Goal: Task Accomplishment & Management: Complete application form

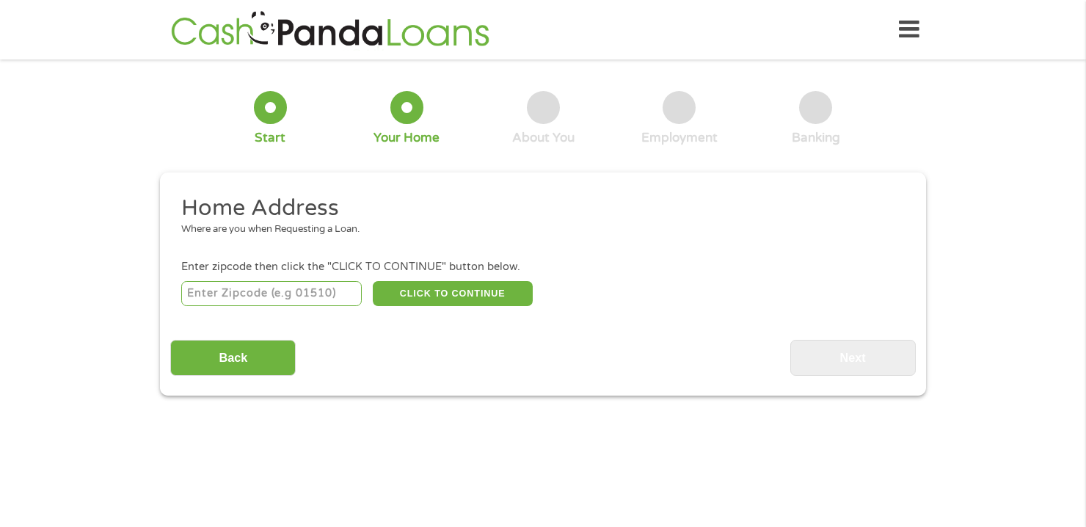
click at [337, 298] on input "number" at bounding box center [271, 293] width 181 height 25
type input "81410"
click at [469, 294] on button "CLICK TO CONTINUE" at bounding box center [453, 293] width 160 height 25
type input "81410"
type input "Austin"
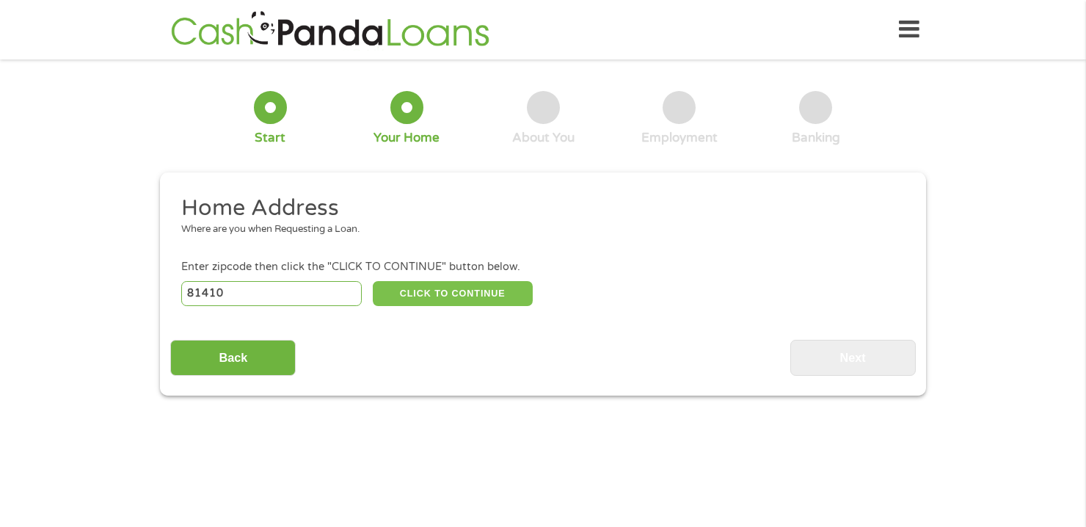
select select "[US_STATE]"
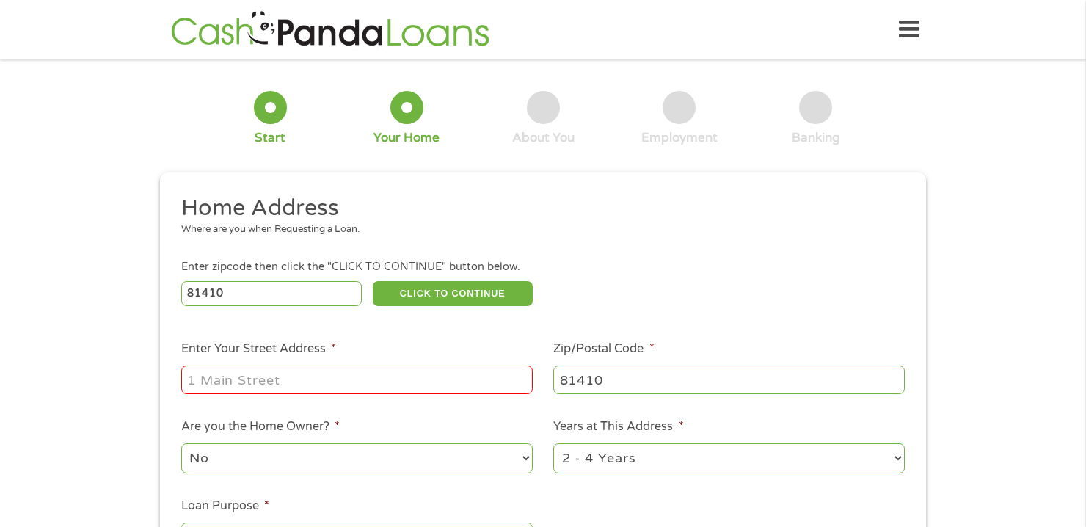
click at [416, 381] on input "Enter Your Street Address *" at bounding box center [356, 379] width 351 height 28
type input "12077 Crane Ln"
select select "yes"
click at [894, 459] on select "1 Year or less 1 - 2 Years 2 - 4 Years Over 4 Years" at bounding box center [728, 458] width 351 height 30
select select "60months"
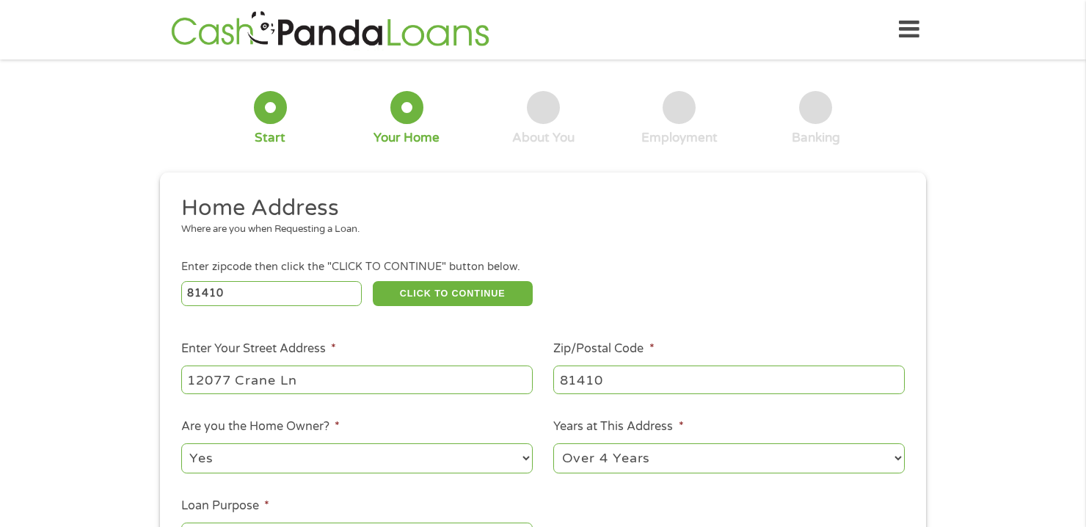
click at [553, 444] on select "1 Year or less 1 - 2 Years 2 - 4 Years Over 4 Years" at bounding box center [728, 458] width 351 height 30
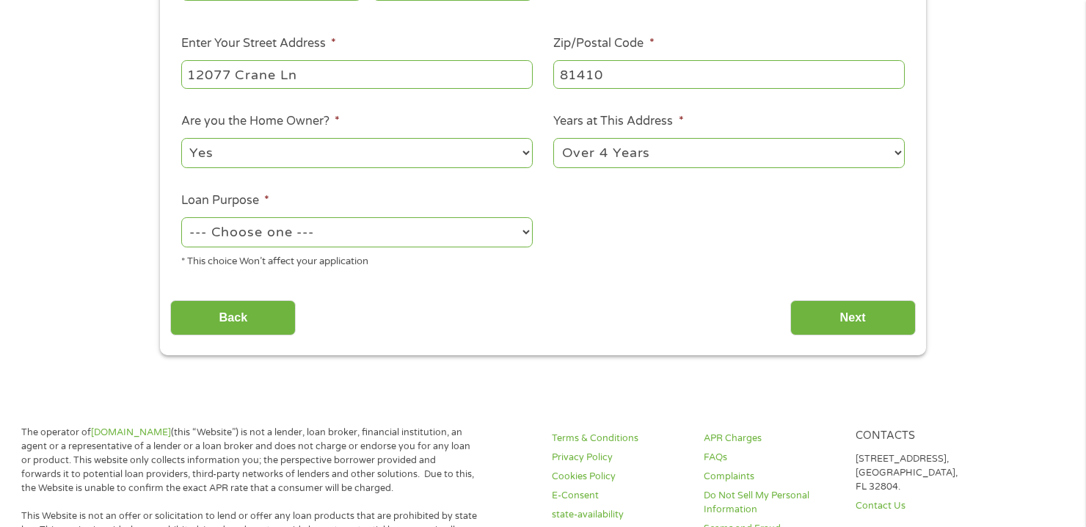
scroll to position [315, 0]
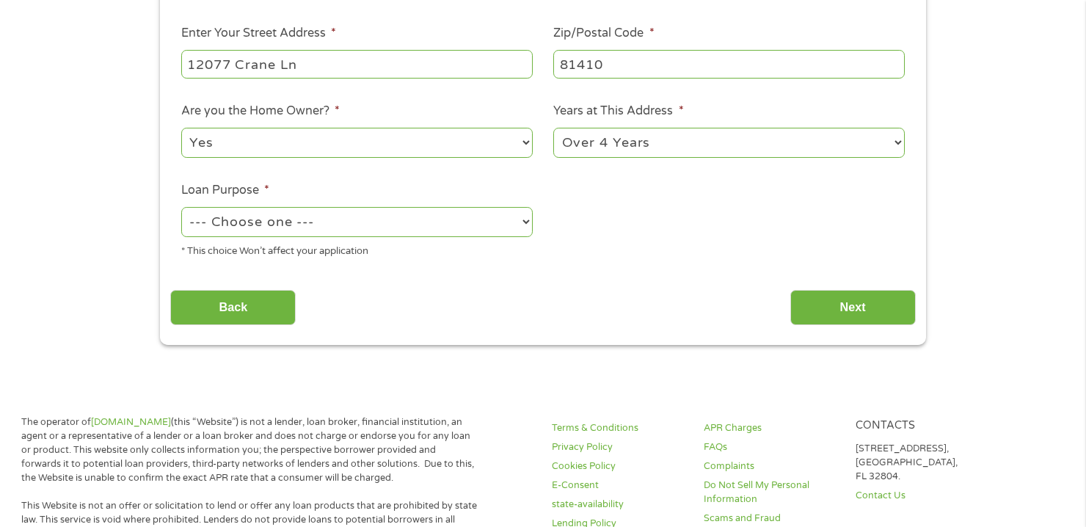
click at [528, 225] on select "--- Choose one --- Pay Bills Debt Consolidation Home Improvement Major Purchase…" at bounding box center [356, 222] width 351 height 30
select select "other"
click at [181, 208] on select "--- Choose one --- Pay Bills Debt Consolidation Home Improvement Major Purchase…" at bounding box center [356, 222] width 351 height 30
click at [838, 310] on input "Next" at bounding box center [852, 308] width 125 height 36
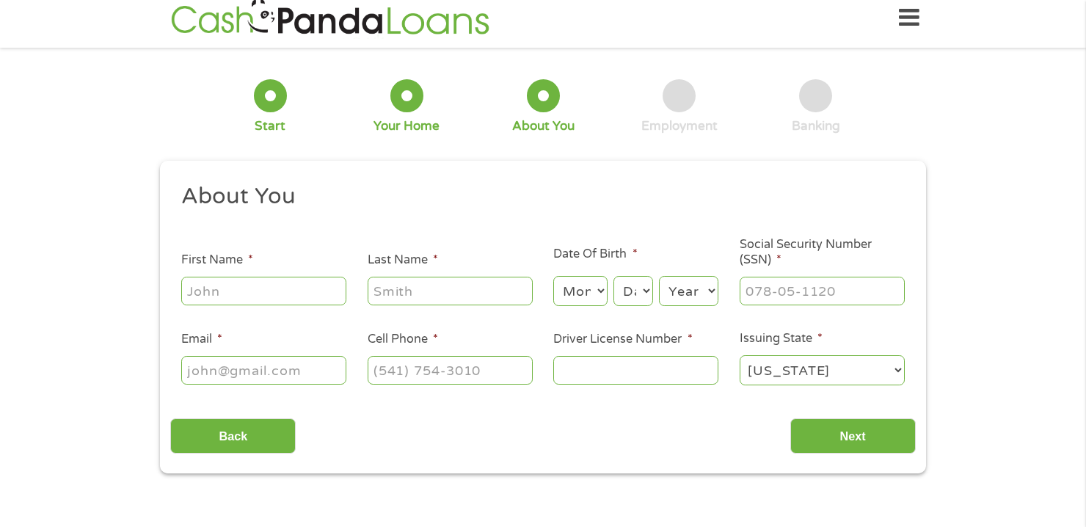
scroll to position [0, 0]
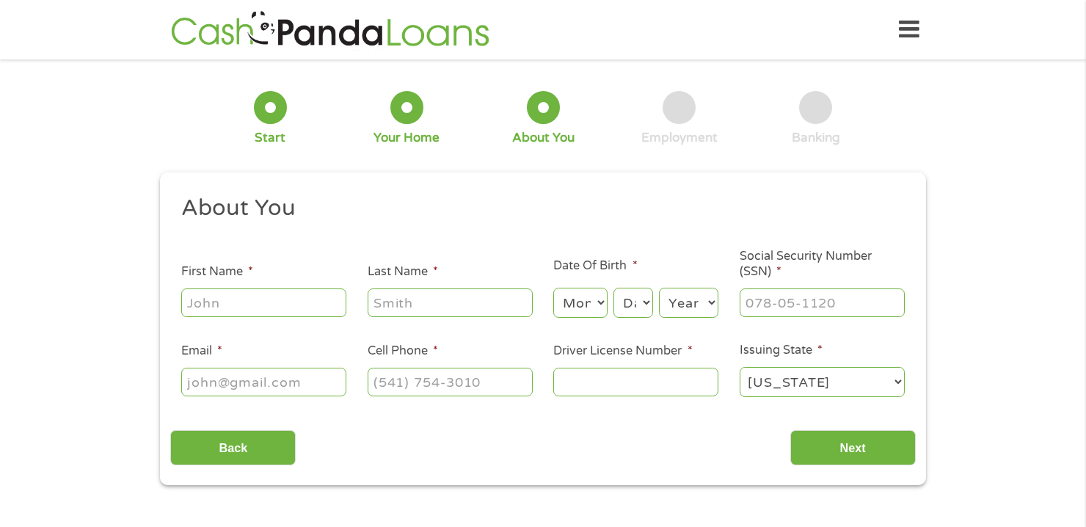
click at [291, 302] on input "First Name *" at bounding box center [263, 302] width 165 height 28
type input "[PERSON_NAME]"
type input "Champagne"
click at [601, 304] on select "Month 1 2 3 4 5 6 7 8 9 10 11 12" at bounding box center [580, 303] width 54 height 30
select select "7"
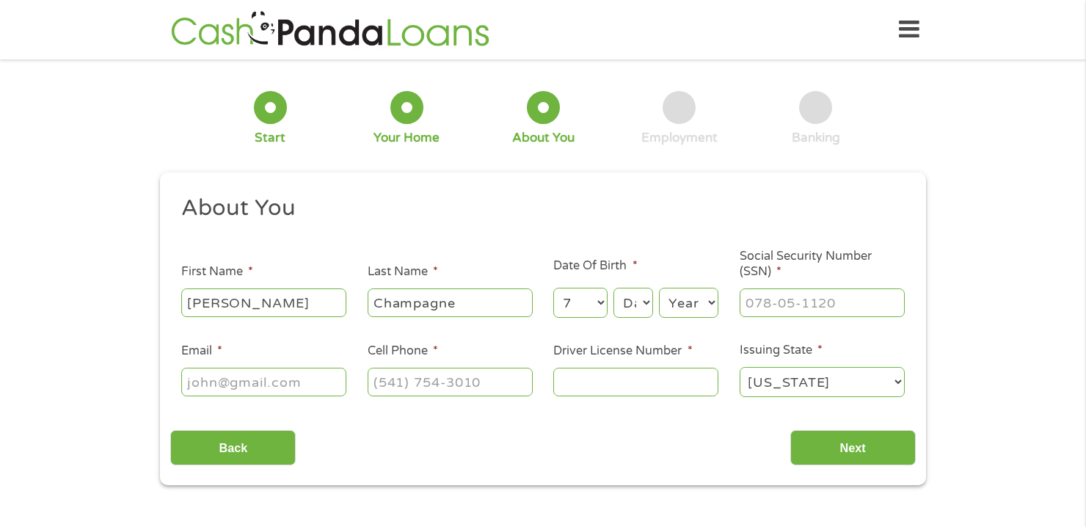
click at [553, 288] on select "Month 1 2 3 4 5 6 7 8 9 10 11 12" at bounding box center [580, 303] width 54 height 30
click at [645, 304] on select "Day 1 2 3 4 5 6 7 8 9 10 11 12 13 14 15 16 17 18 19 20 21 22 23 24 25 26 27 28 …" at bounding box center [633, 303] width 40 height 30
select select "22"
click at [613, 288] on select "Day 1 2 3 4 5 6 7 8 9 10 11 12 13 14 15 16 17 18 19 20 21 22 23 24 25 26 27 28 …" at bounding box center [633, 303] width 40 height 30
click at [711, 305] on select "Year [DATE] 2006 2005 2004 2003 2002 2001 2000 1999 1998 1997 1996 1995 1994 19…" at bounding box center [688, 303] width 59 height 30
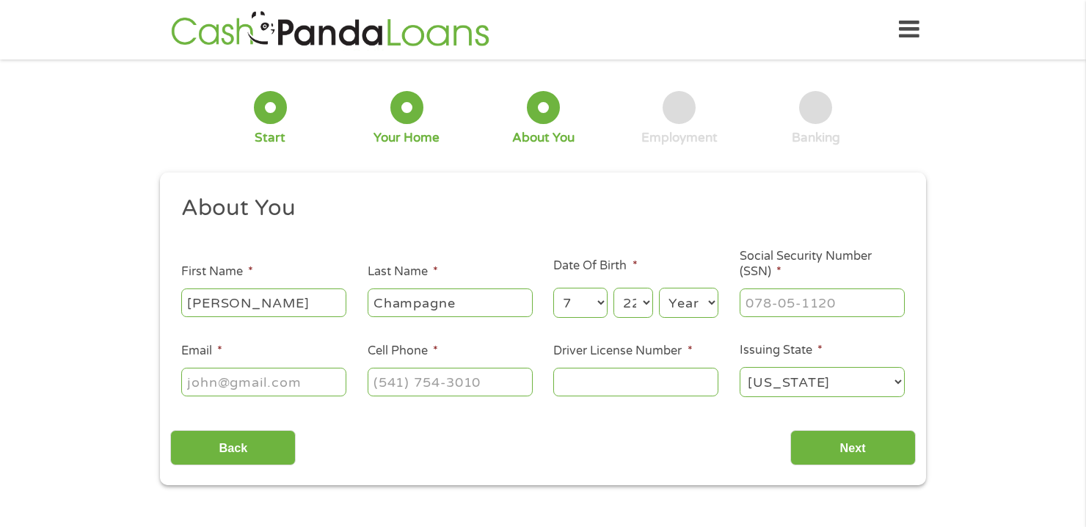
select select "1952"
click at [659, 288] on select "Year [DATE] 2006 2005 2004 2003 2002 2001 2000 1999 1998 1997 1996 1995 1994 19…" at bounding box center [688, 303] width 59 height 30
click at [811, 309] on input "___-__-____" at bounding box center [821, 302] width 165 height 28
type input "576-60-3310"
click at [272, 376] on input "Email *" at bounding box center [263, 381] width 165 height 28
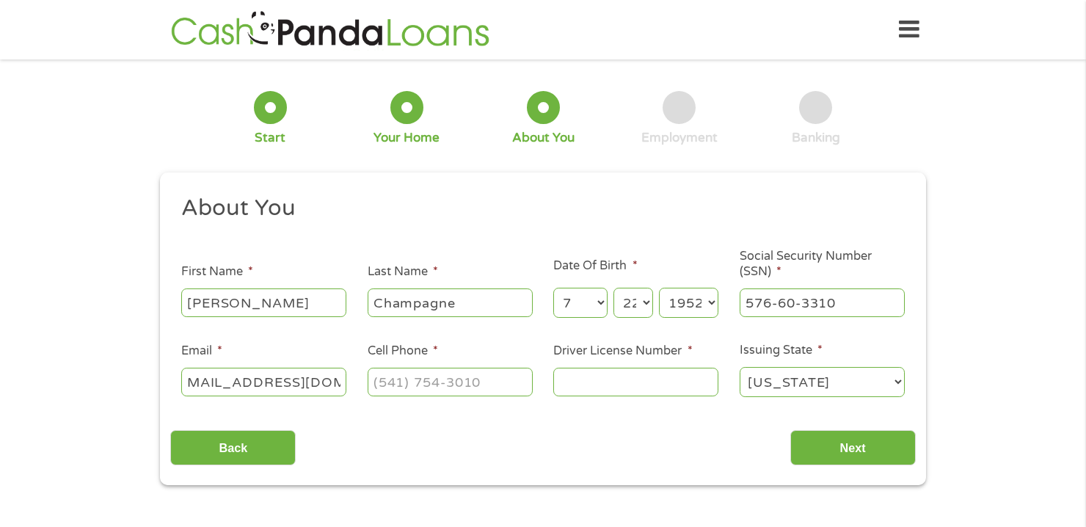
scroll to position [0, 25]
type input "[EMAIL_ADDRESS][DOMAIN_NAME]"
type input "[PHONE_NUMBER]"
type input "171259496"
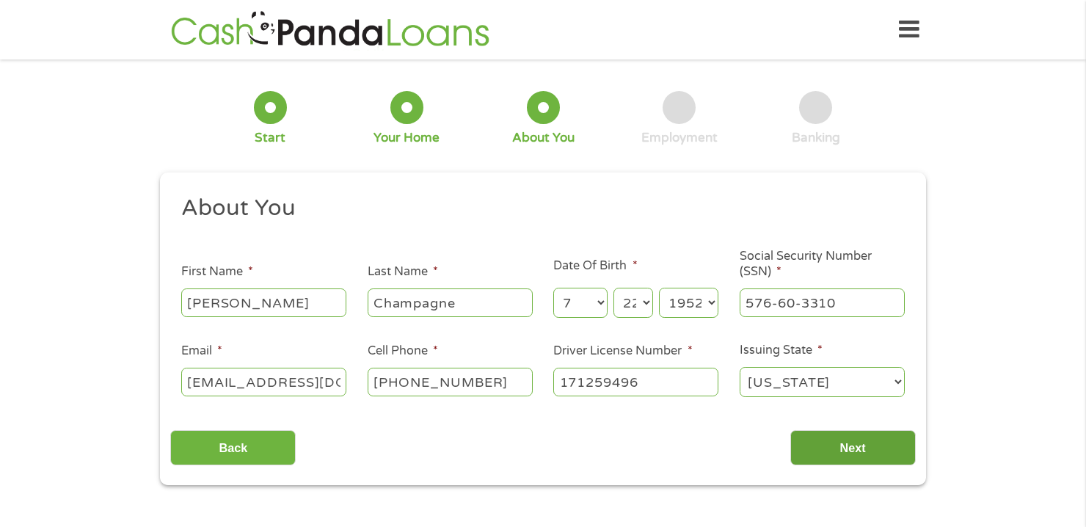
click at [866, 442] on input "Next" at bounding box center [852, 448] width 125 height 36
click at [858, 444] on input "Next" at bounding box center [852, 448] width 125 height 36
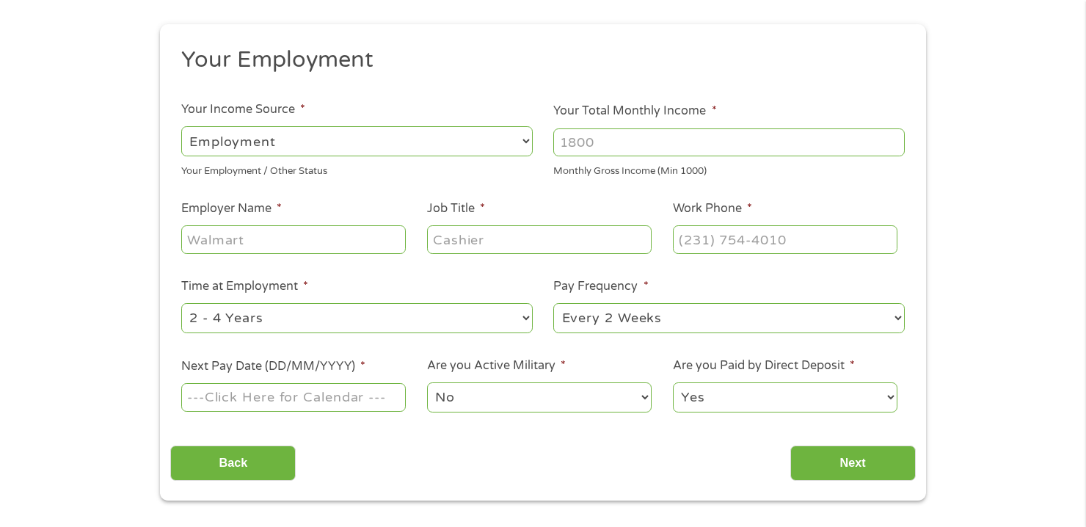
scroll to position [154, 0]
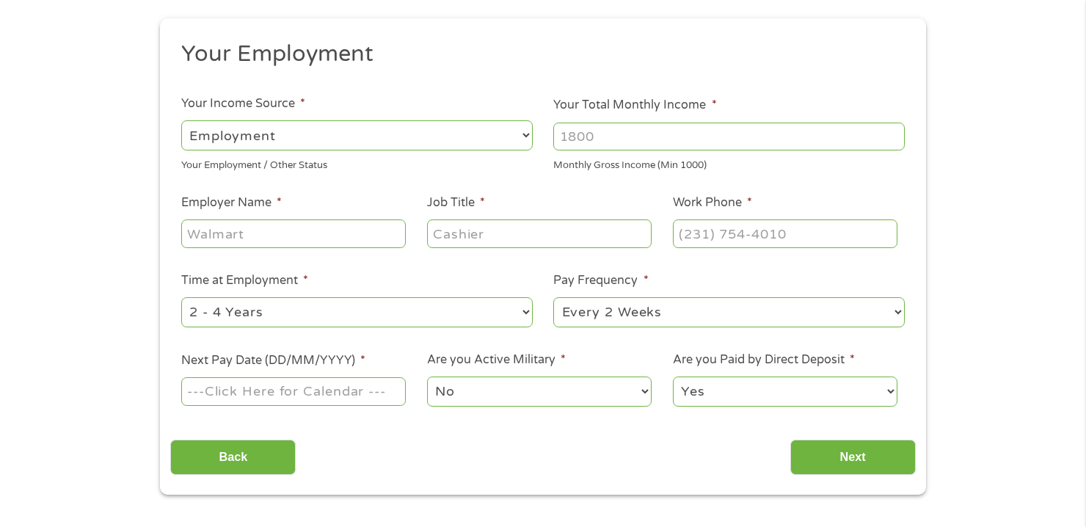
click at [368, 392] on input "Next Pay Date (DD/MM/YYYY) *" at bounding box center [293, 391] width 224 height 28
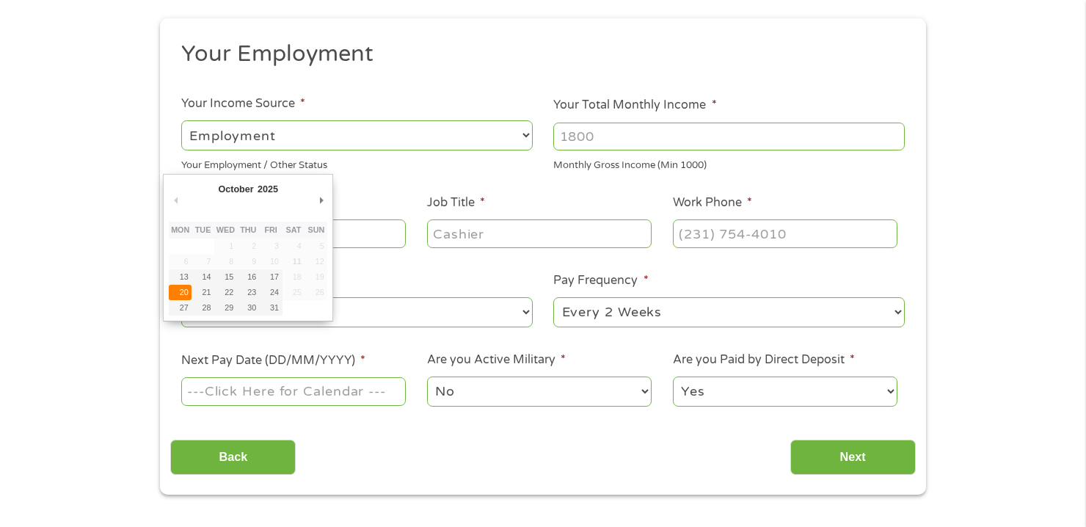
type input "[DATE]"
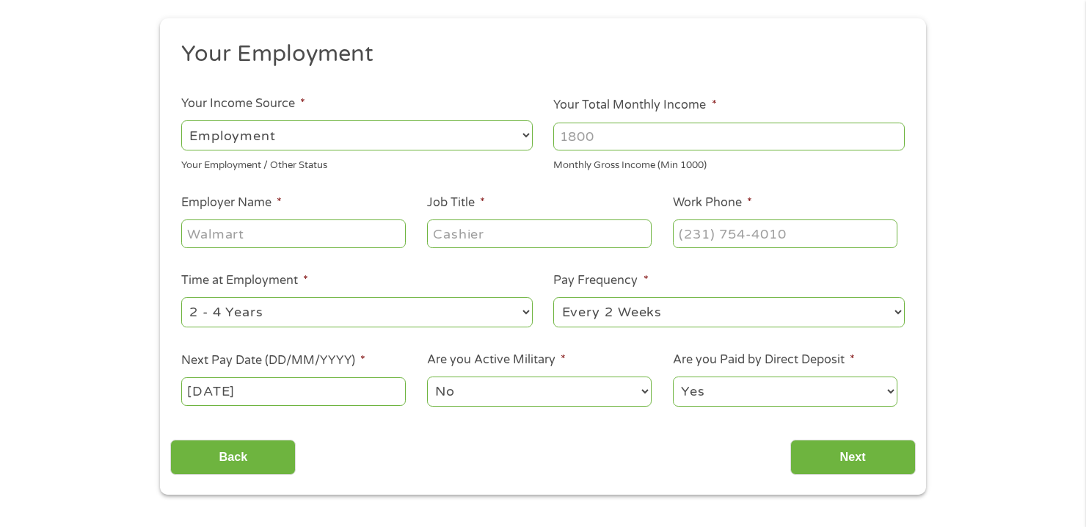
click at [900, 312] on select "--- Choose one --- Every 2 Weeks Every Week Monthly Semi-Monthly" at bounding box center [728, 312] width 351 height 30
click at [553, 297] on select "--- Choose one --- Every 2 Weeks Every Week Monthly Semi-Monthly" at bounding box center [728, 312] width 351 height 30
click at [524, 312] on select "--- Choose one --- 1 Year or less 1 - 2 Years 2 - 4 Years Over 4 Years" at bounding box center [356, 312] width 351 height 30
select select "12months"
click at [181, 297] on select "--- Choose one --- 1 Year or less 1 - 2 Years 2 - 4 Years Over 4 Years" at bounding box center [356, 312] width 351 height 30
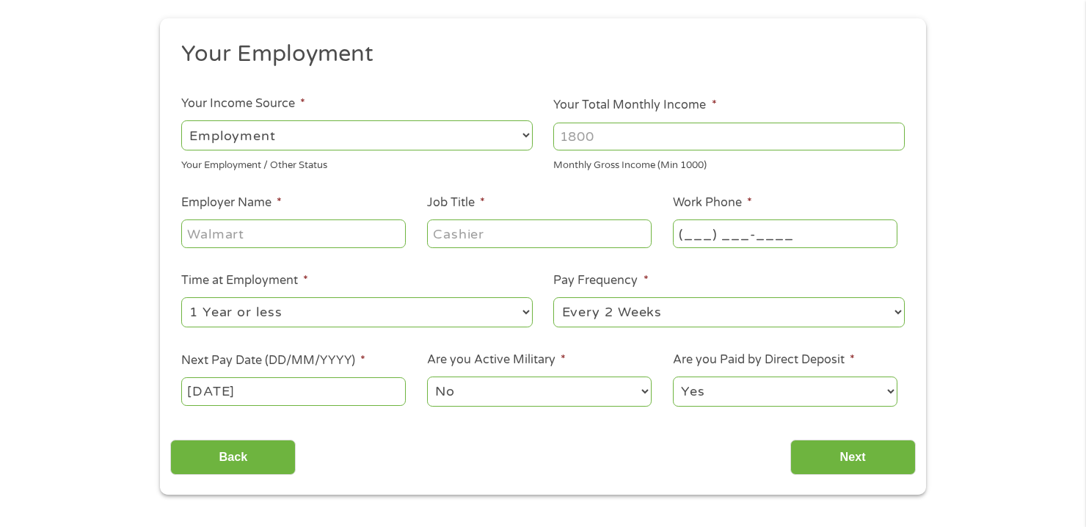
click at [788, 231] on input "(___) ___-____" at bounding box center [785, 233] width 224 height 28
type input "[PHONE_NUMBER]"
click at [574, 242] on input "Job Title *" at bounding box center [539, 233] width 224 height 28
type input "Home Health Aide"
click at [357, 238] on input "Employer Name *" at bounding box center [293, 233] width 224 height 28
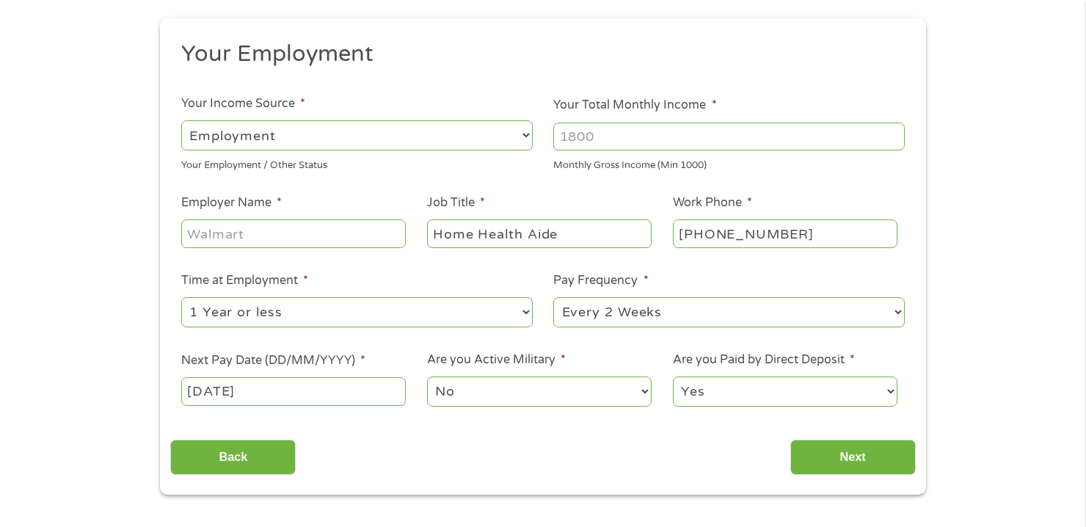
click at [357, 238] on input "Employer Name *" at bounding box center [293, 233] width 224 height 28
type input "Visiting Angels"
click at [747, 136] on input "Your Total Monthly Income *" at bounding box center [728, 136] width 351 height 28
type input "2700"
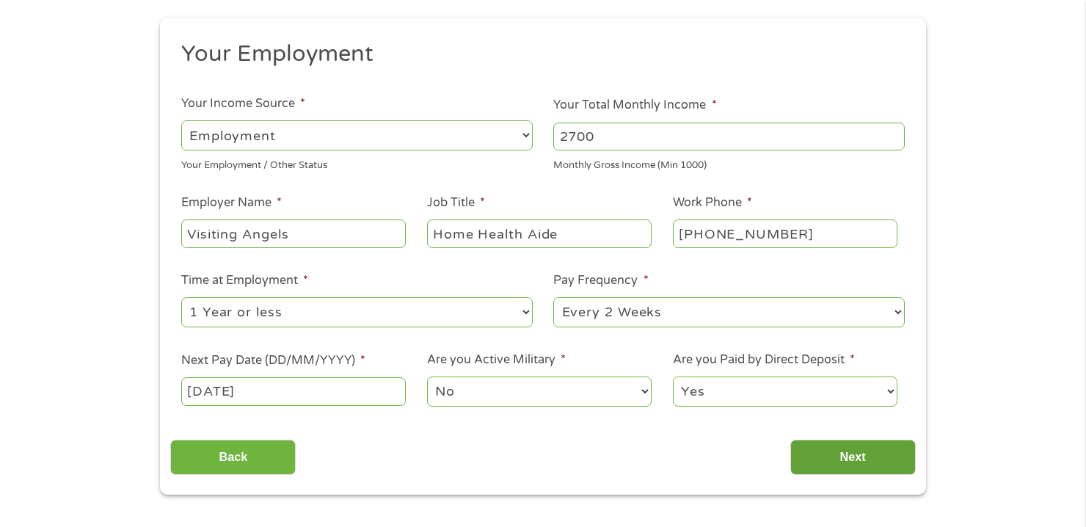
drag, startPoint x: 838, startPoint y: 457, endPoint x: 848, endPoint y: 459, distance: 9.8
click at [848, 459] on input "Next" at bounding box center [852, 457] width 125 height 36
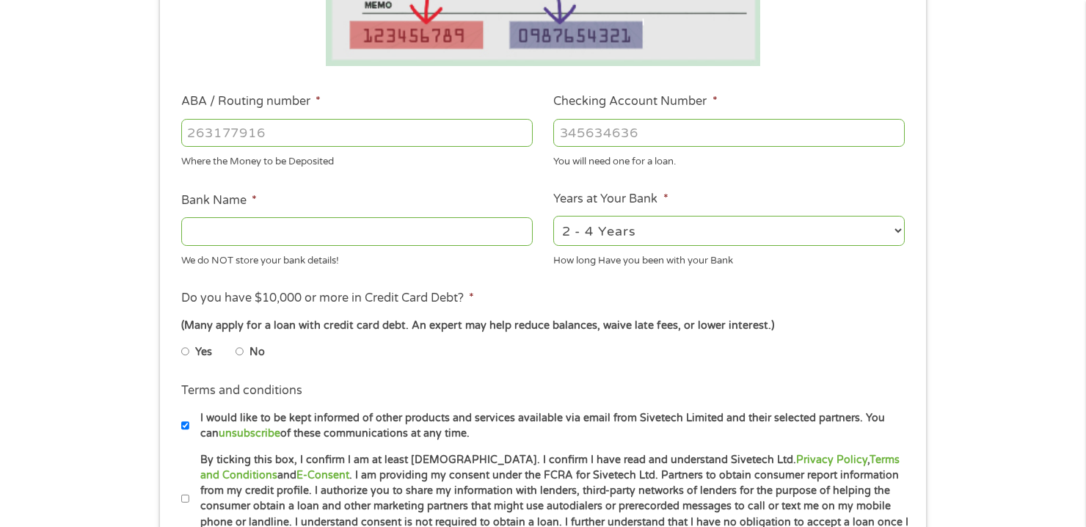
scroll to position [428, 0]
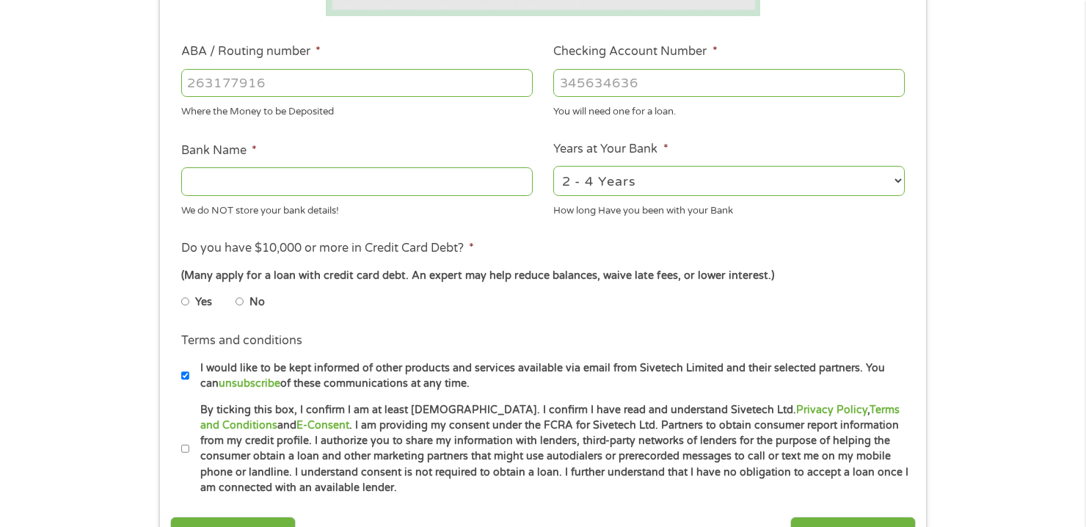
click at [431, 85] on input "ABA / Routing number *" at bounding box center [356, 83] width 351 height 28
type input "302174977"
type input "DELTA COUNTY FEDERAL CREDIT UNION"
type input "302174977"
type input "300345501"
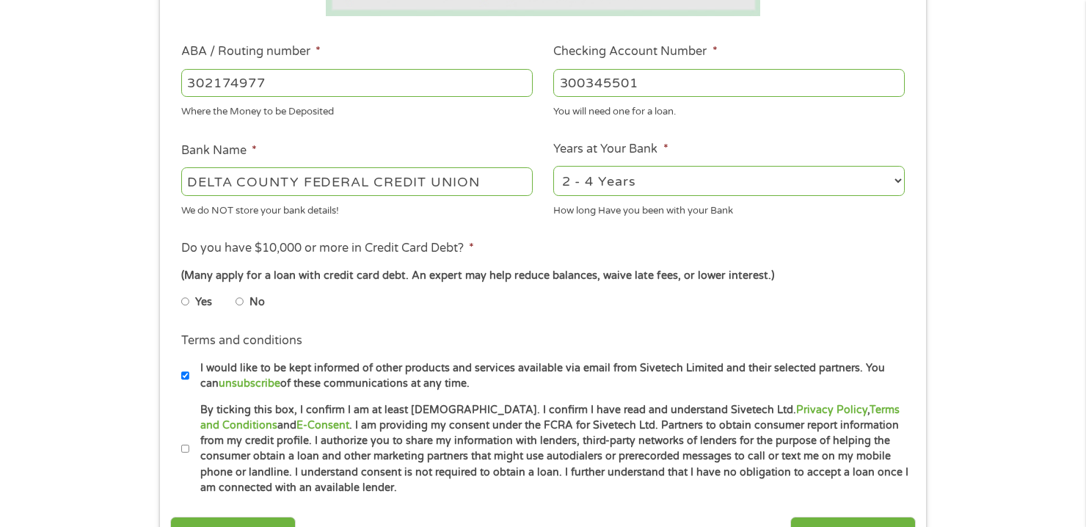
click at [896, 177] on select "2 - 4 Years 6 - 12 Months 1 - 2 Years Over 4 Years" at bounding box center [728, 181] width 351 height 30
select select "60months"
click at [553, 166] on select "2 - 4 Years 6 - 12 Months 1 - 2 Years Over 4 Years" at bounding box center [728, 181] width 351 height 30
click at [246, 301] on li "No" at bounding box center [261, 302] width 53 height 29
click at [243, 296] on input "No" at bounding box center [239, 301] width 9 height 23
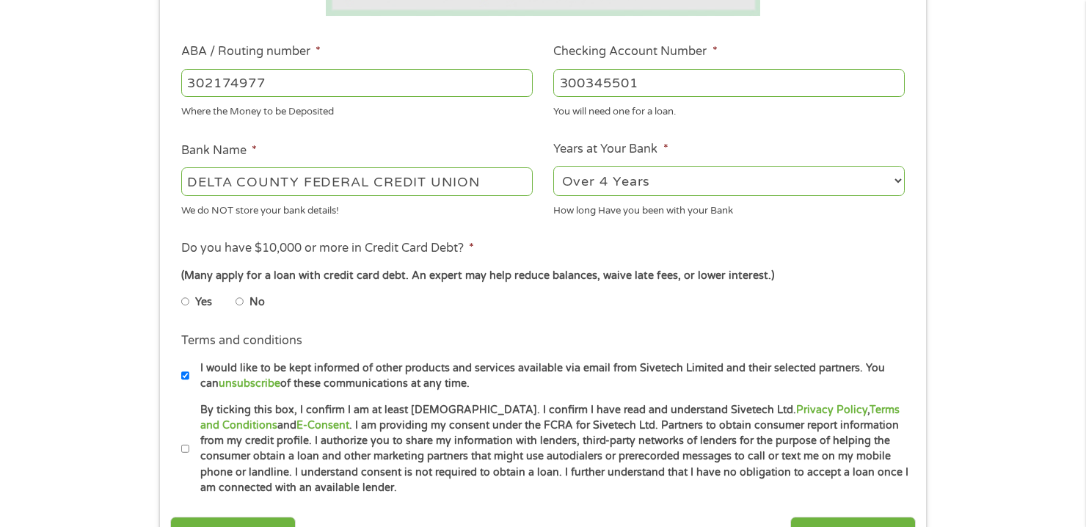
radio input "true"
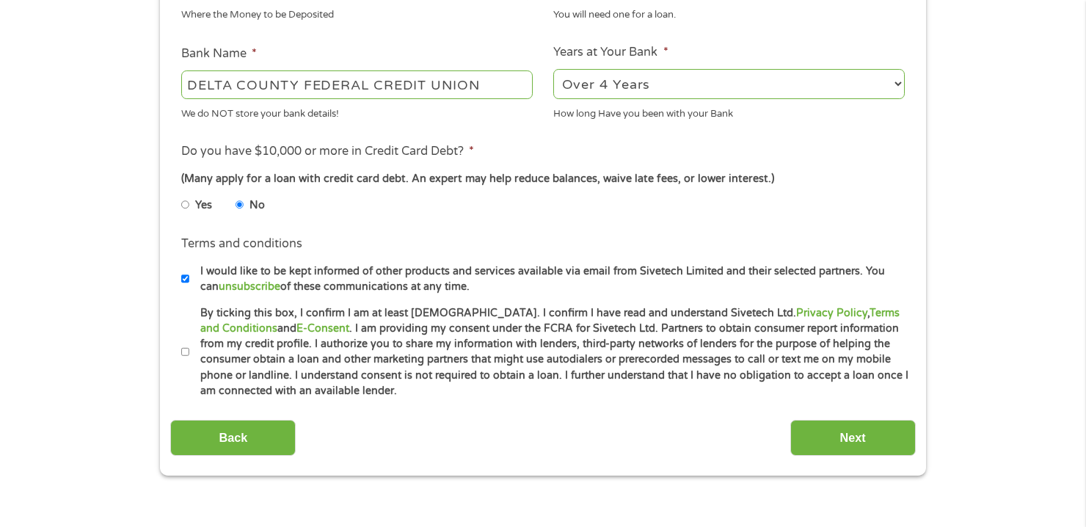
scroll to position [544, 0]
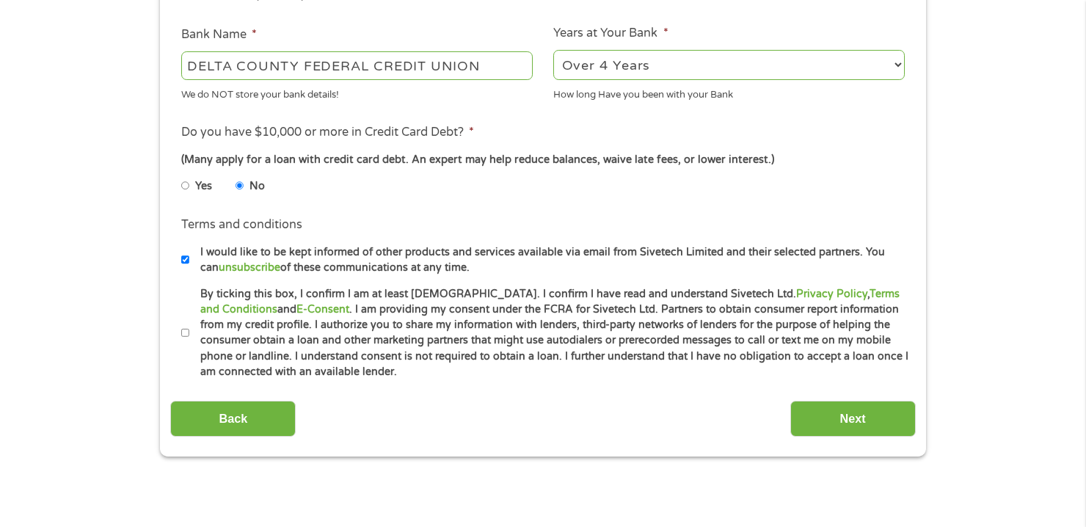
click at [184, 335] on input "By ticking this box, I confirm I am at least [DEMOGRAPHIC_DATA]. I confirm I ha…" at bounding box center [185, 332] width 9 height 23
checkbox input "true"
click at [185, 258] on input "I would like to be kept informed of other products and services available via e…" at bounding box center [185, 259] width 9 height 23
checkbox input "false"
click at [856, 415] on input "Next" at bounding box center [852, 418] width 125 height 36
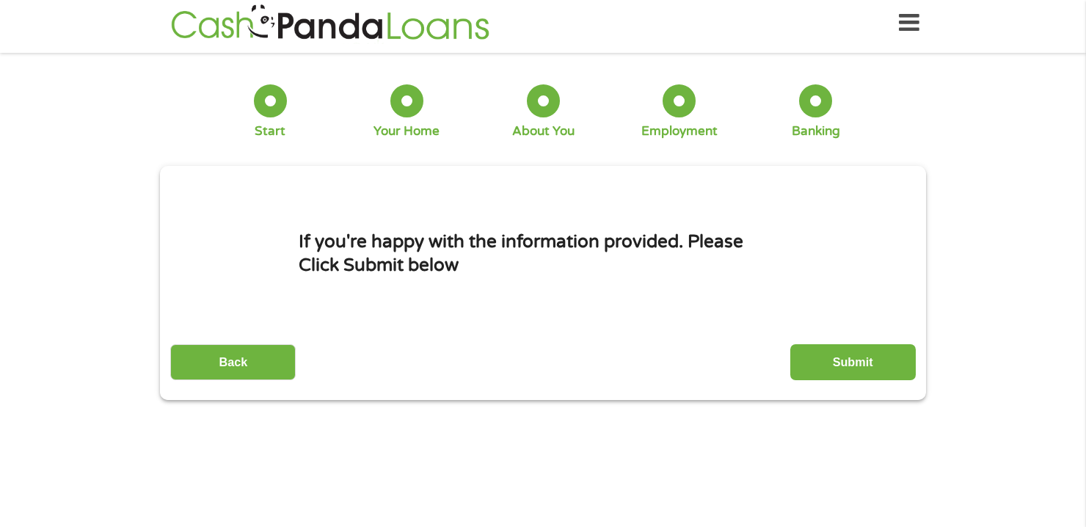
scroll to position [0, 0]
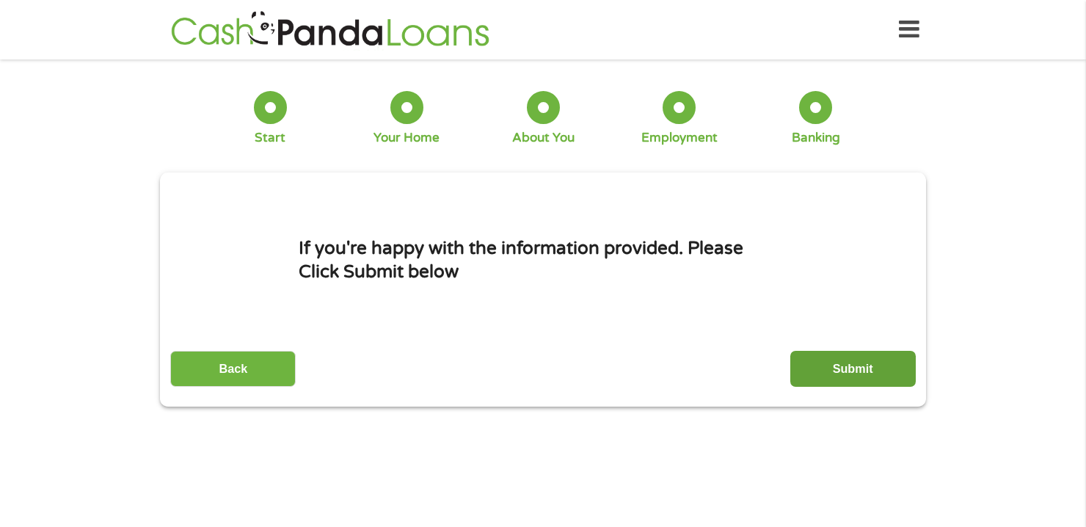
click at [816, 366] on input "Submit" at bounding box center [852, 369] width 125 height 36
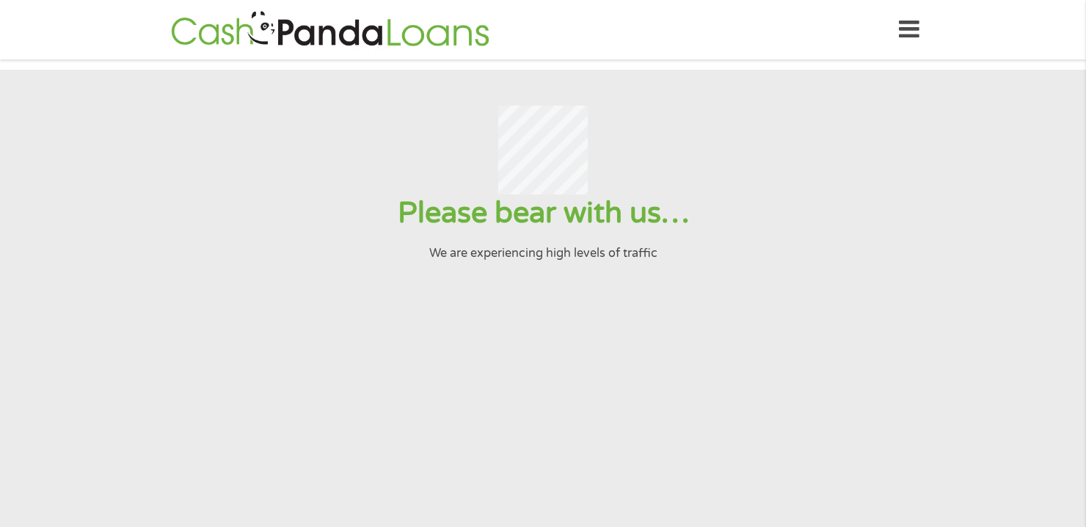
click at [790, 351] on input "Submit" at bounding box center [852, 369] width 125 height 36
